Goal: Task Accomplishment & Management: Manage account settings

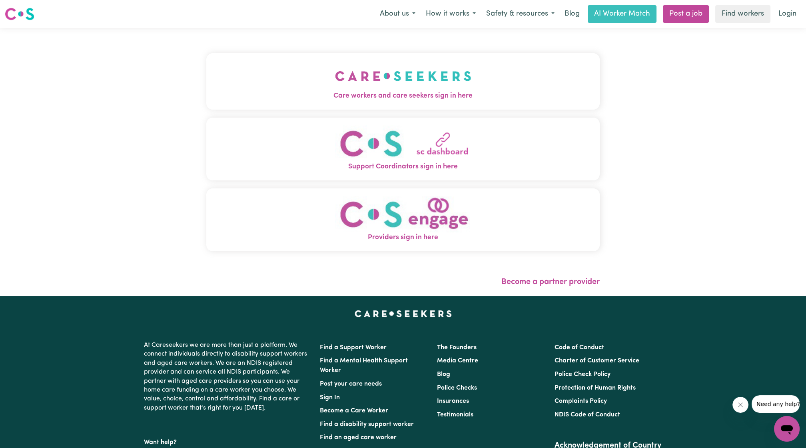
click at [401, 80] on button "Care workers and care seekers sign in here" at bounding box center [402, 81] width 393 height 56
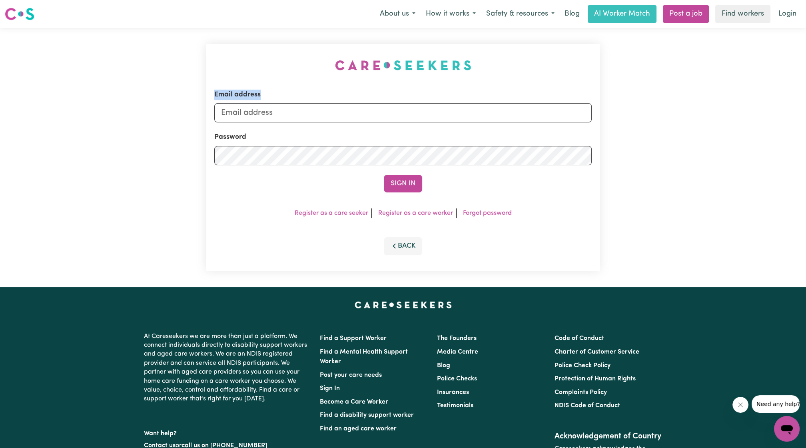
click at [401, 80] on div "Email address Password Sign In Register as a care seeker Register as a care wor…" at bounding box center [403, 157] width 403 height 259
click at [393, 112] on input "Email address" at bounding box center [402, 112] width 377 height 19
drag, startPoint x: 263, startPoint y: 114, endPoint x: 444, endPoint y: 119, distance: 181.2
click at [444, 119] on input "[EMAIL_ADDRESS][PERSON_NAME][DOMAIN_NAME]" at bounding box center [402, 112] width 377 height 19
type input "[EMAIL_ADDRESS][DOMAIN_NAME]"
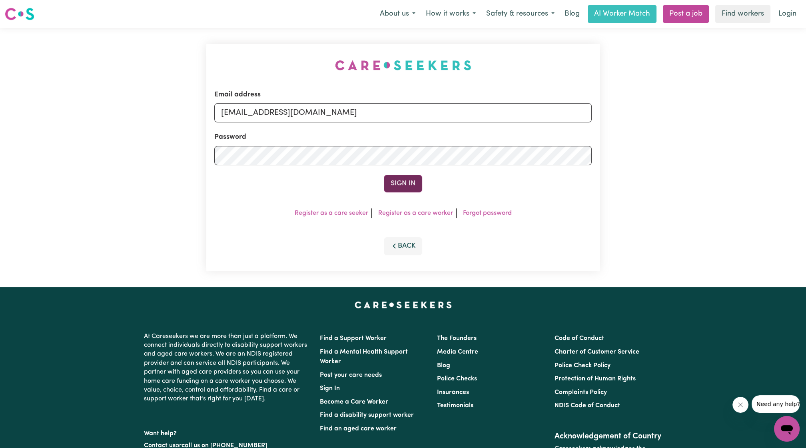
click at [414, 185] on button "Sign In" at bounding box center [403, 184] width 38 height 18
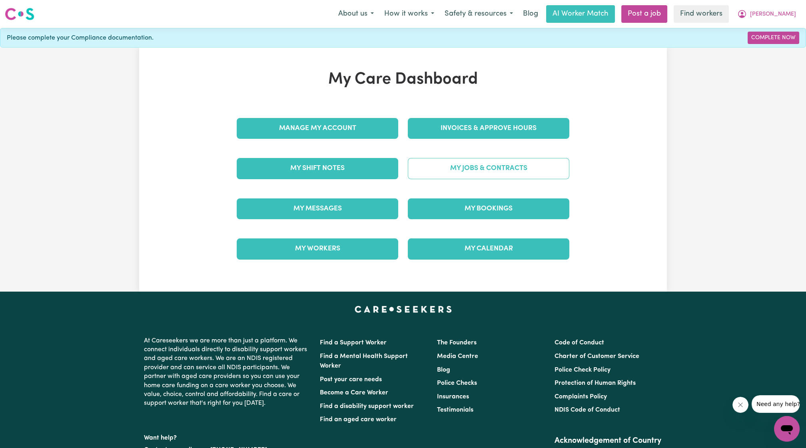
click at [475, 161] on link "My Jobs & Contracts" at bounding box center [489, 168] width 162 height 21
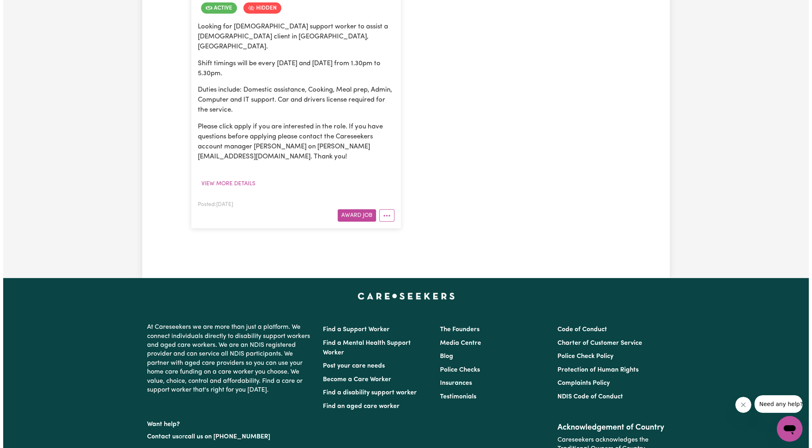
scroll to position [592, 0]
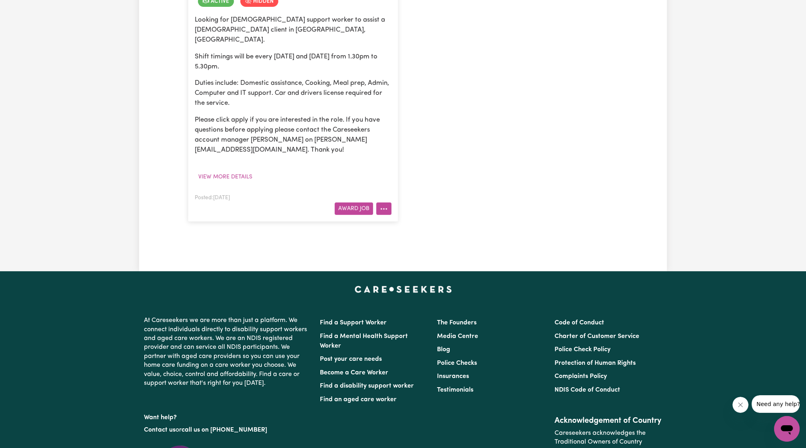
click at [386, 202] on button "More options" at bounding box center [383, 208] width 15 height 12
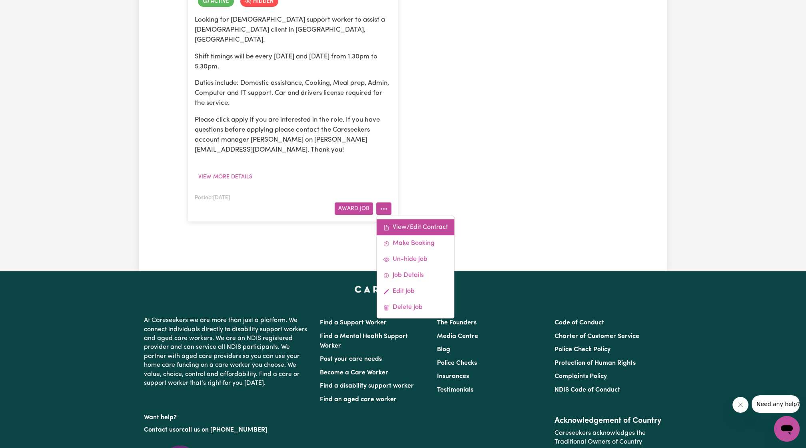
click at [406, 219] on link "View/Edit Contract" at bounding box center [416, 227] width 78 height 16
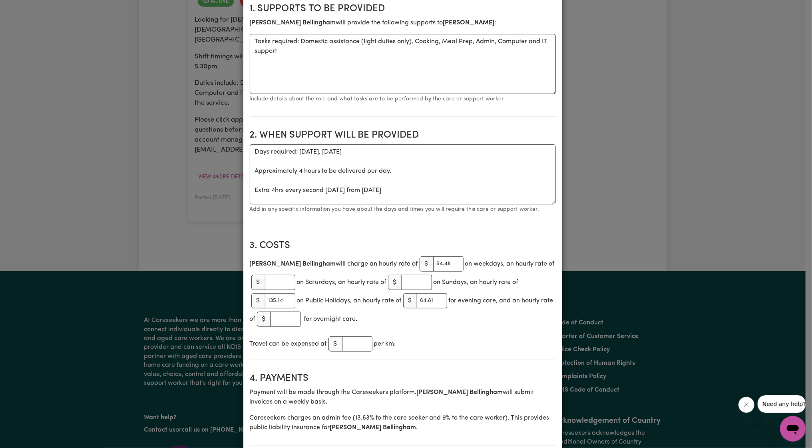
scroll to position [0, 0]
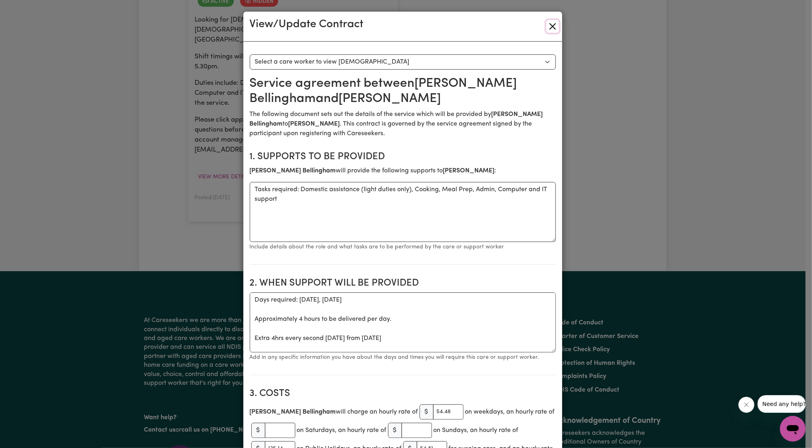
click at [555, 25] on button "Close" at bounding box center [553, 26] width 13 height 13
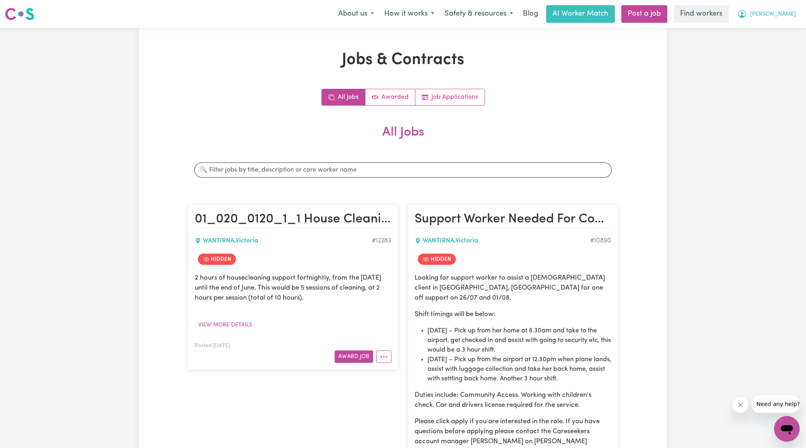
click at [779, 18] on button "[PERSON_NAME]" at bounding box center [766, 14] width 69 height 17
click at [754, 34] on link "My Dashboard" at bounding box center [769, 31] width 63 height 15
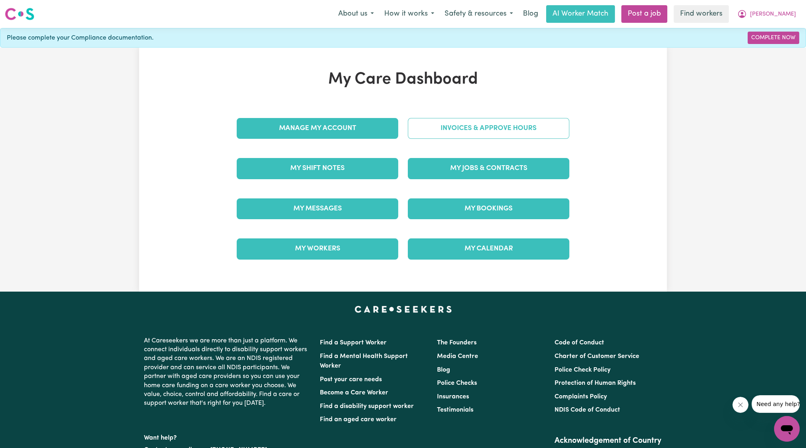
click at [479, 121] on link "Invoices & Approve Hours" at bounding box center [489, 128] width 162 height 21
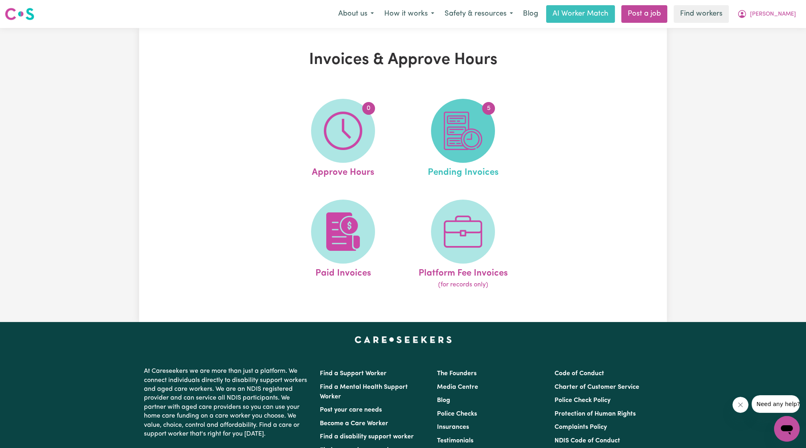
click at [465, 140] on img at bounding box center [463, 131] width 38 height 38
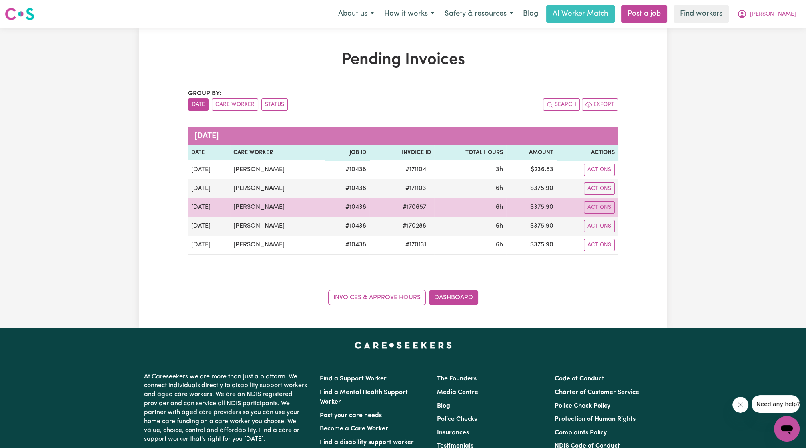
click at [461, 212] on td "6h" at bounding box center [470, 207] width 72 height 19
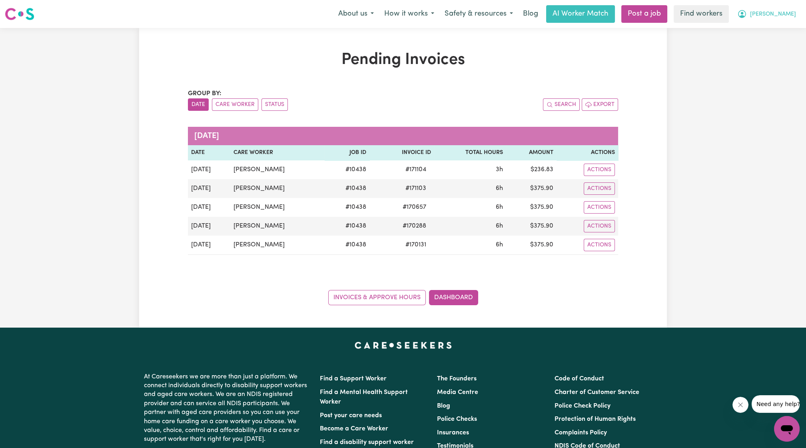
click at [747, 12] on icon "My Account" at bounding box center [742, 14] width 10 height 10
click at [761, 32] on link "My Dashboard" at bounding box center [769, 31] width 63 height 15
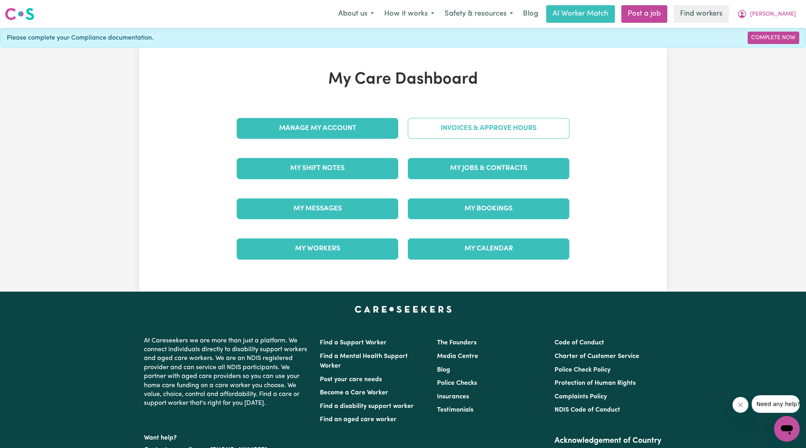
click at [511, 124] on link "Invoices & Approve Hours" at bounding box center [489, 128] width 162 height 21
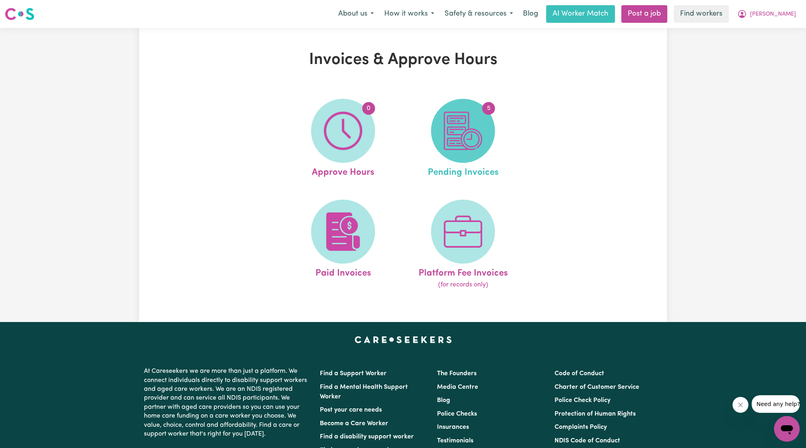
click at [447, 141] on img at bounding box center [463, 131] width 38 height 38
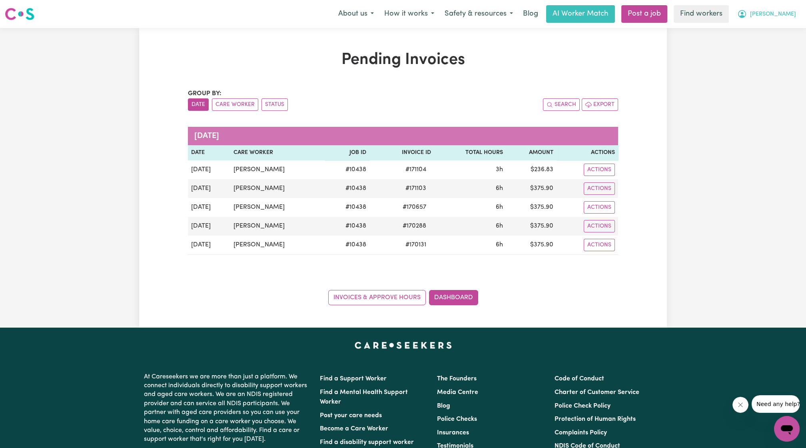
click at [784, 10] on button "[PERSON_NAME]" at bounding box center [766, 14] width 69 height 17
click at [773, 27] on link "My Dashboard" at bounding box center [769, 31] width 63 height 15
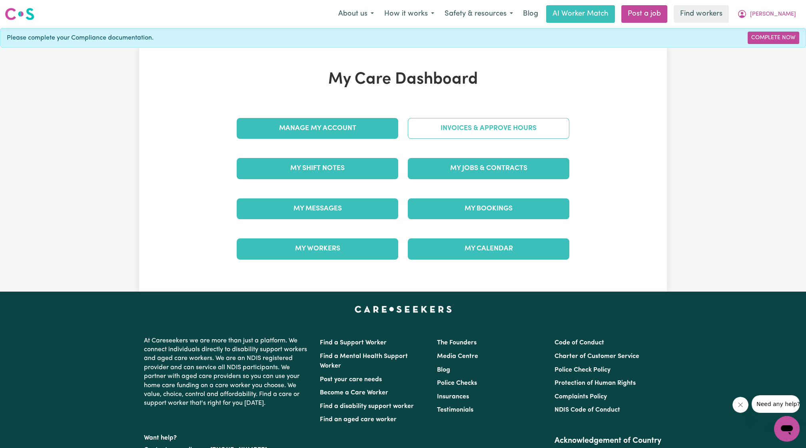
click at [437, 132] on link "Invoices & Approve Hours" at bounding box center [489, 128] width 162 height 21
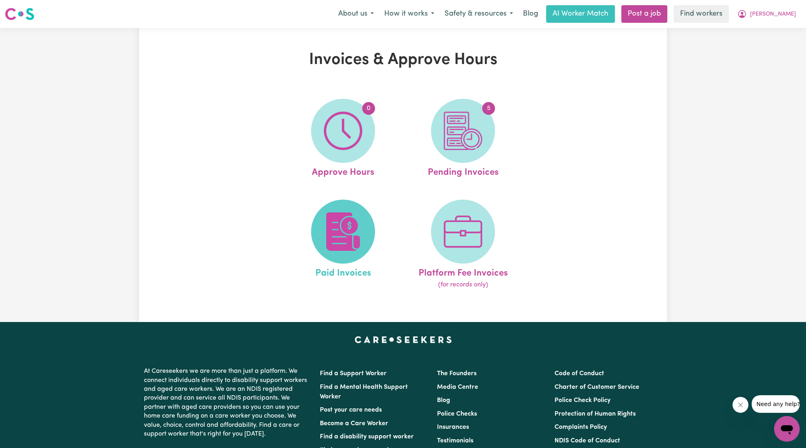
click at [358, 240] on img at bounding box center [343, 231] width 38 height 38
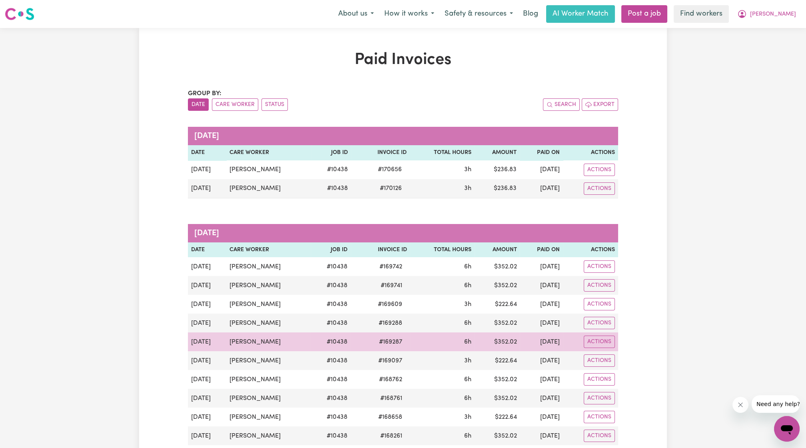
click at [509, 344] on td "$ 352.02" at bounding box center [497, 341] width 45 height 19
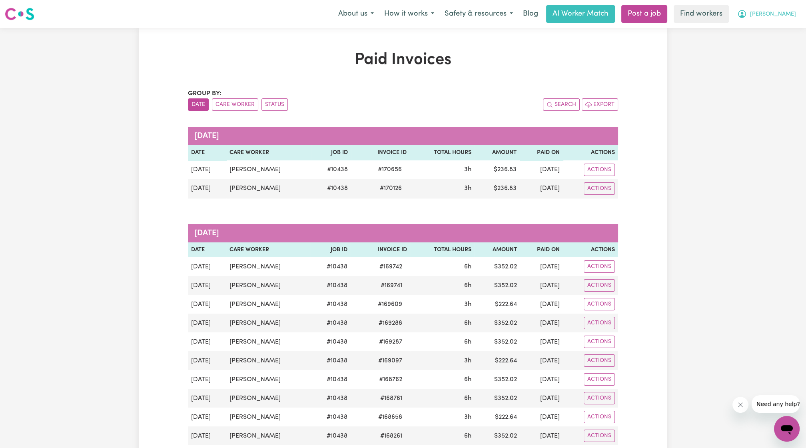
click at [791, 12] on span "[PERSON_NAME]" at bounding box center [773, 14] width 46 height 9
click at [774, 32] on link "My Dashboard" at bounding box center [769, 31] width 63 height 15
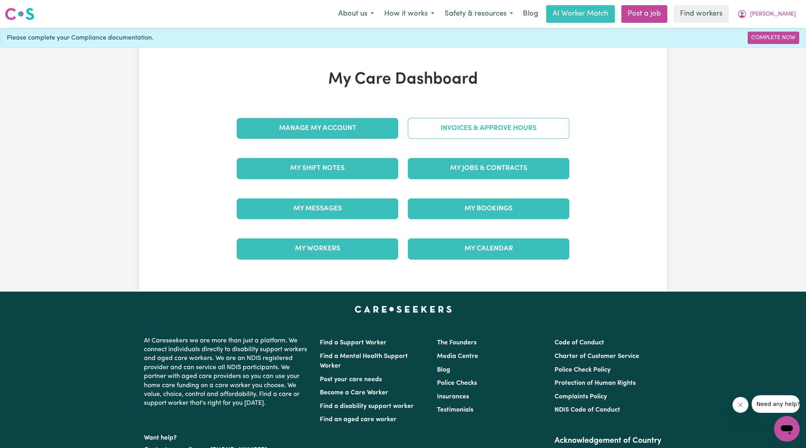
click at [550, 122] on link "Invoices & Approve Hours" at bounding box center [489, 128] width 162 height 21
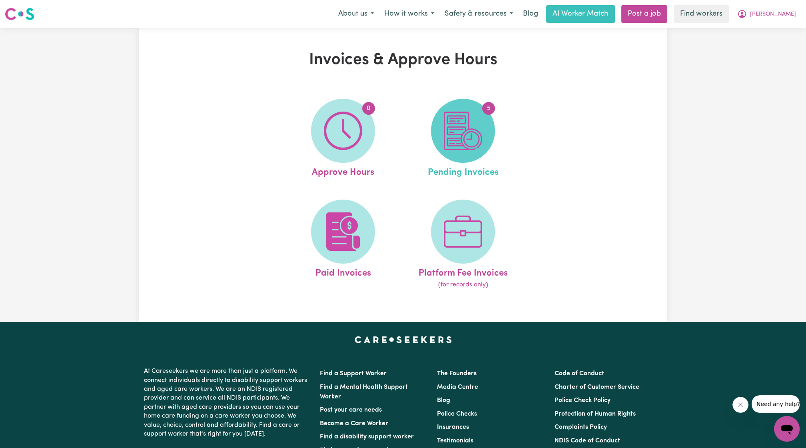
click at [469, 144] on img at bounding box center [463, 131] width 38 height 38
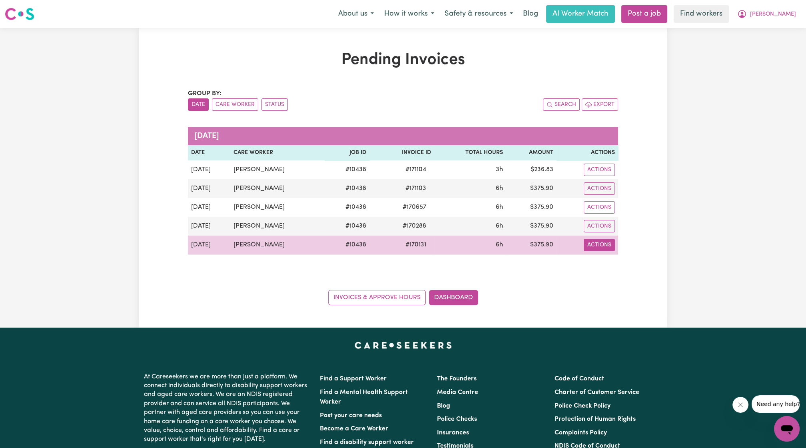
click at [598, 176] on button "Actions" at bounding box center [599, 170] width 31 height 12
click at [606, 256] on link "Download Invoice" at bounding box center [617, 263] width 73 height 16
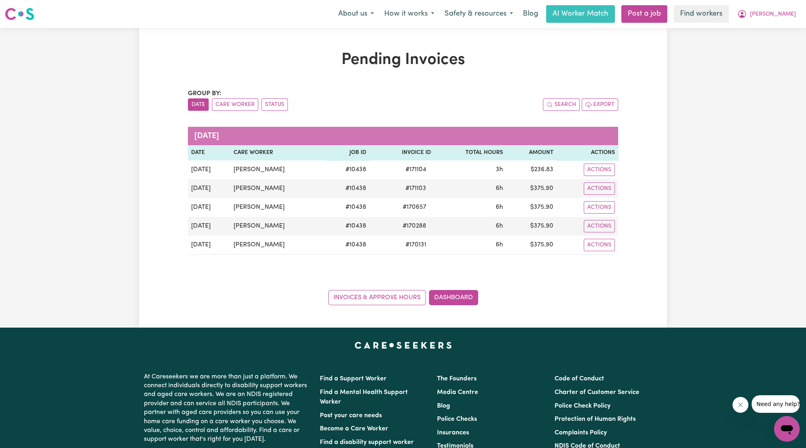
drag, startPoint x: 793, startPoint y: 9, endPoint x: 784, endPoint y: 22, distance: 15.9
click at [793, 10] on button "[PERSON_NAME]" at bounding box center [766, 14] width 69 height 17
click at [780, 26] on link "My Dashboard" at bounding box center [769, 31] width 63 height 15
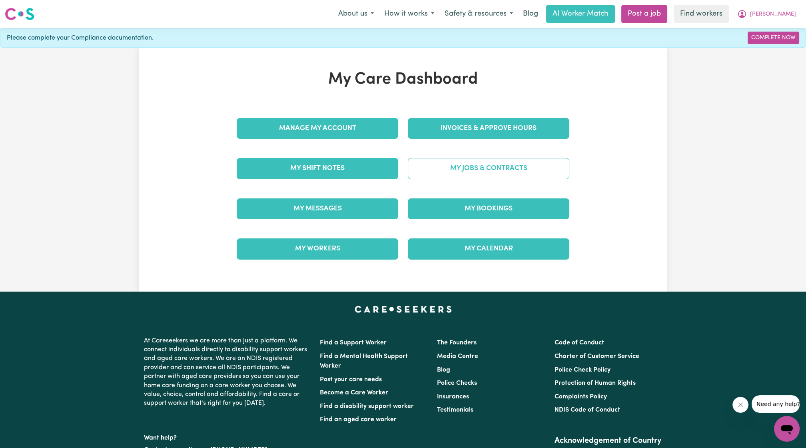
drag, startPoint x: 523, startPoint y: 148, endPoint x: 515, endPoint y: 158, distance: 13.3
click at [523, 148] on div "My Jobs & Contracts" at bounding box center [488, 168] width 171 height 40
click at [514, 160] on link "My Jobs & Contracts" at bounding box center [489, 168] width 162 height 21
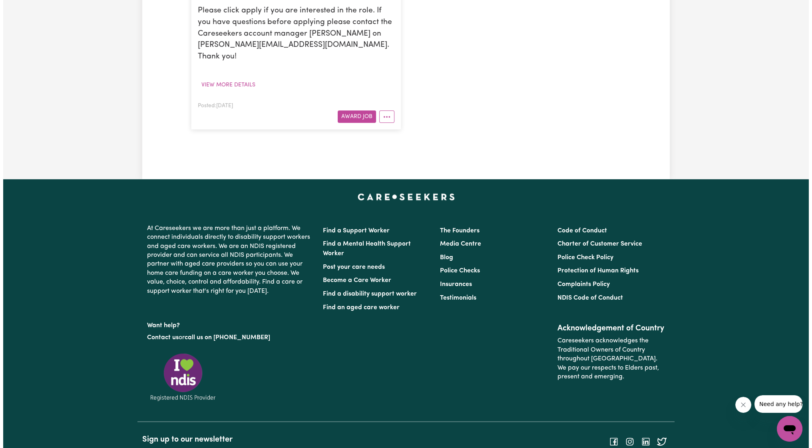
scroll to position [614, 0]
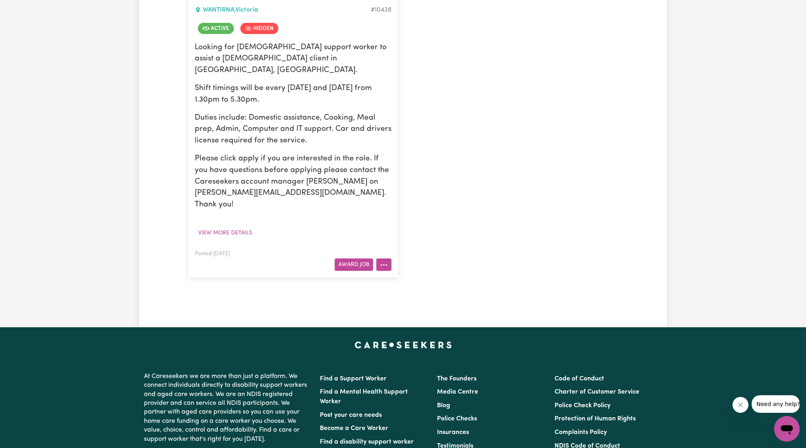
click at [380, 261] on icon "More options" at bounding box center [384, 265] width 8 height 8
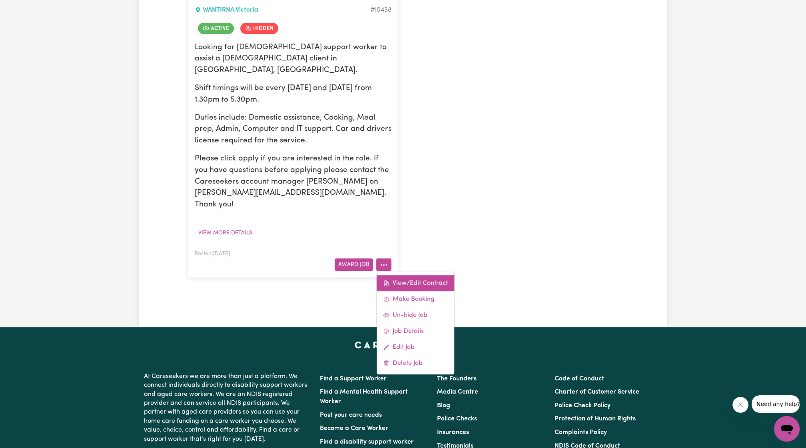
click at [417, 275] on link "View/Edit Contract" at bounding box center [416, 283] width 78 height 16
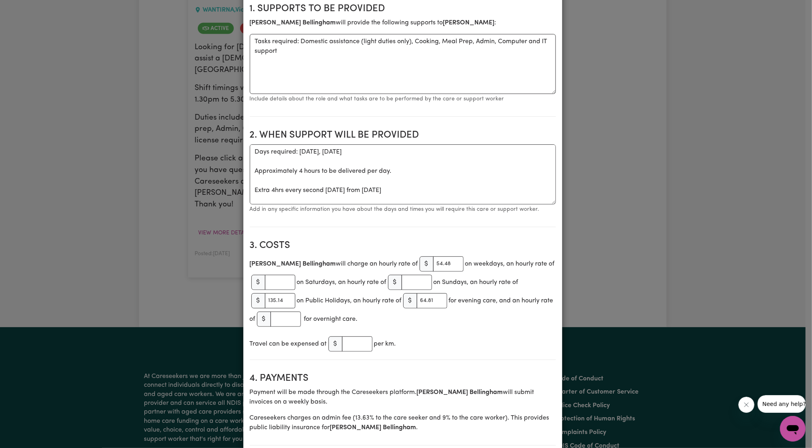
scroll to position [296, 0]
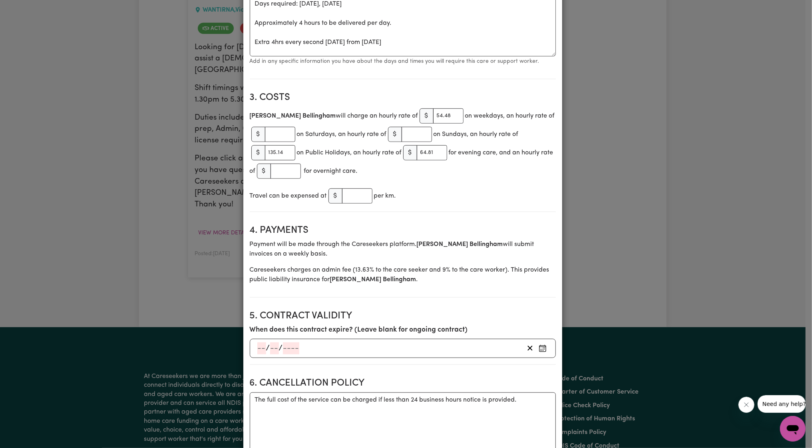
click at [331, 192] on span "$" at bounding box center [336, 195] width 14 height 15
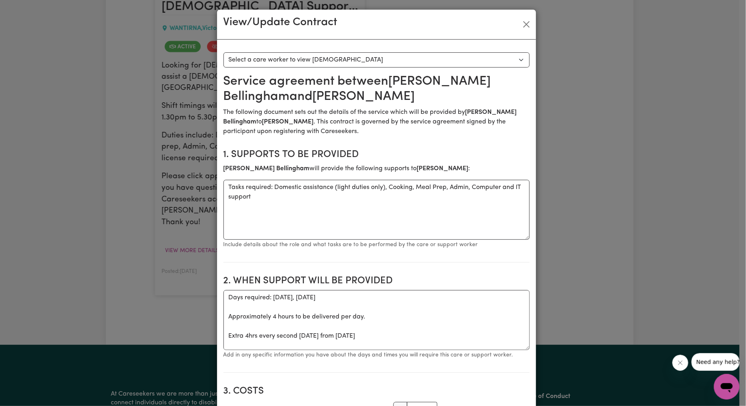
scroll to position [0, 0]
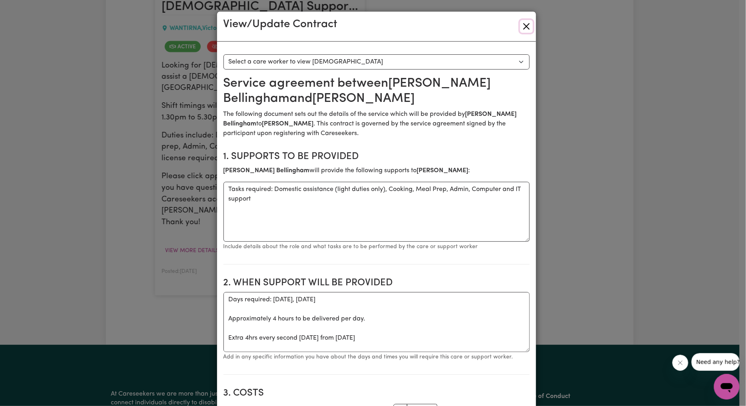
click at [526, 23] on button "Close" at bounding box center [526, 26] width 13 height 13
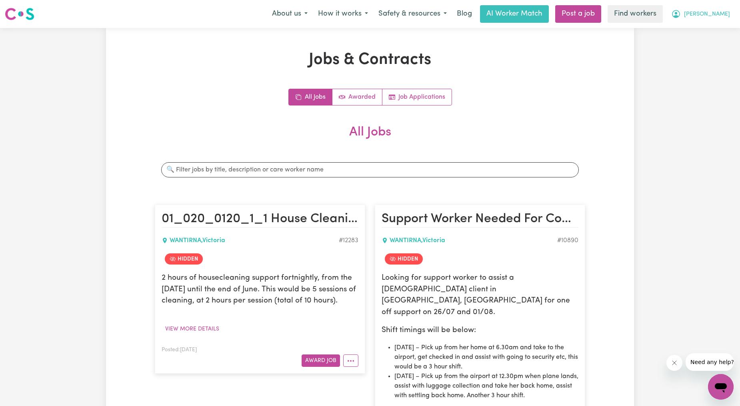
click at [713, 17] on span "[PERSON_NAME]" at bounding box center [707, 14] width 46 height 9
click at [704, 44] on link "Logout" at bounding box center [702, 45] width 63 height 15
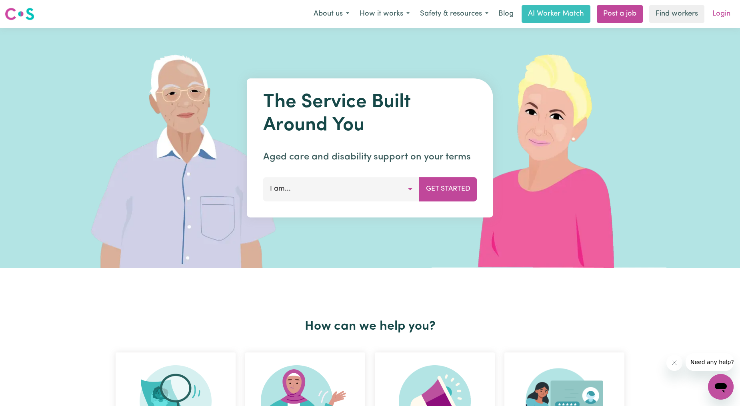
click at [731, 10] on link "Login" at bounding box center [721, 14] width 28 height 18
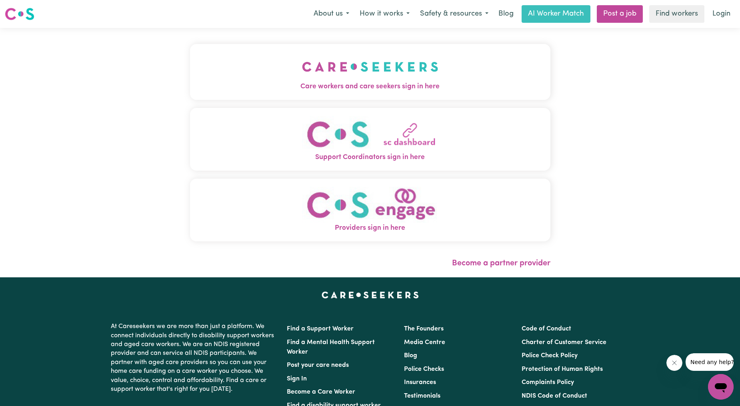
click at [306, 85] on span "Care workers and care seekers sign in here" at bounding box center [370, 87] width 360 height 10
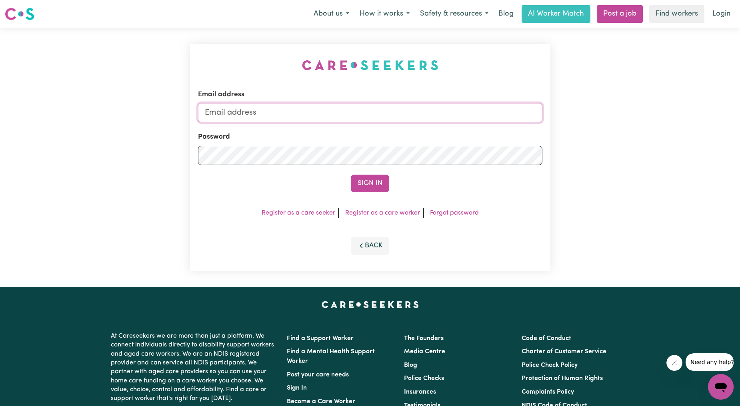
click at [324, 114] on input "Email address" at bounding box center [370, 112] width 344 height 19
drag, startPoint x: 247, startPoint y: 110, endPoint x: 580, endPoint y: 102, distance: 333.2
click at [580, 102] on div "Email address [EMAIL_ADDRESS][PERSON_NAME][DOMAIN_NAME] Password Sign In Regist…" at bounding box center [370, 157] width 740 height 259
type input "[EMAIL_ADDRESS][DOMAIN_NAME]"
click at [383, 190] on button "Sign In" at bounding box center [370, 184] width 38 height 18
